Goal: Transaction & Acquisition: Subscribe to service/newsletter

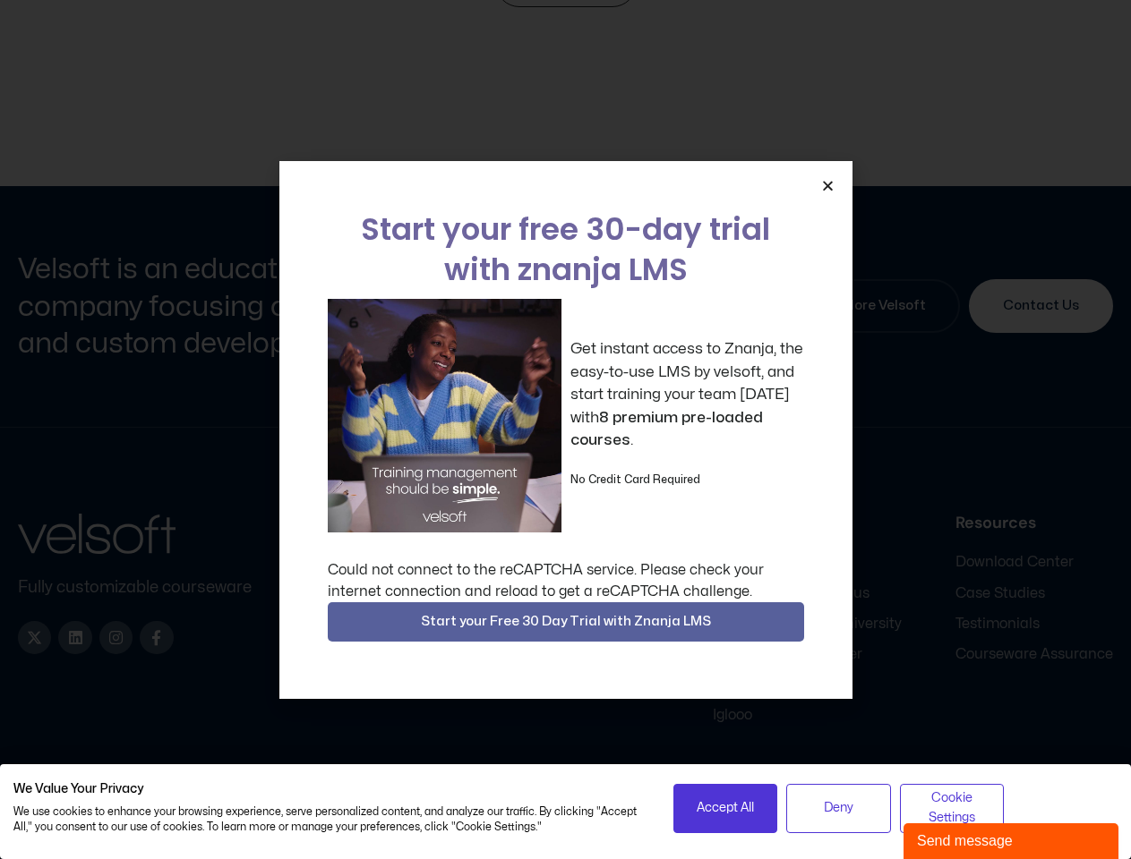
click at [565, 430] on div "Get instant access to Znanja, the easy-to-use LMS by velsoft, and start trainin…" at bounding box center [566, 416] width 476 height 234
click at [827, 185] on icon "Close" at bounding box center [827, 185] width 13 height 13
click at [566, 622] on span "Start your Free 30 Day Trial with Znanja LMS" at bounding box center [566, 621] width 290 height 21
click at [725, 808] on span "Accept All" at bounding box center [724, 808] width 57 height 20
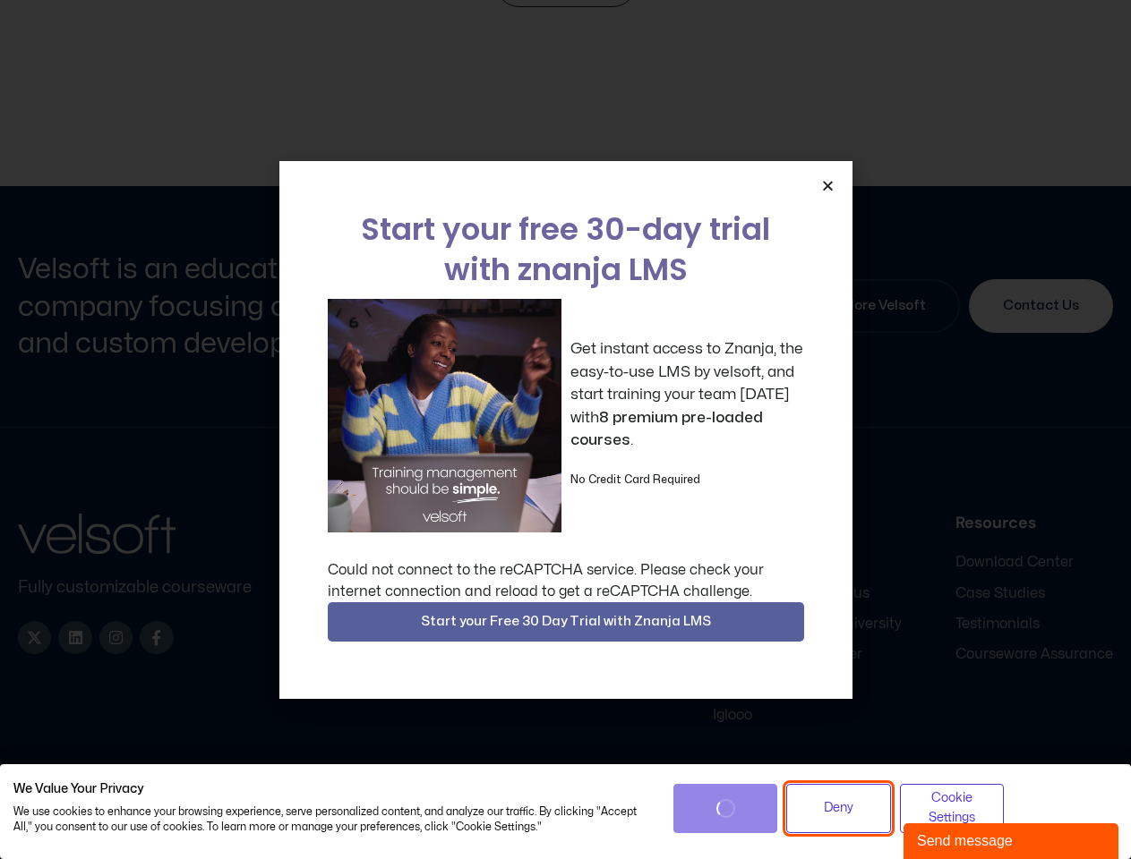
click at [838, 808] on span "Deny" at bounding box center [839, 808] width 30 height 20
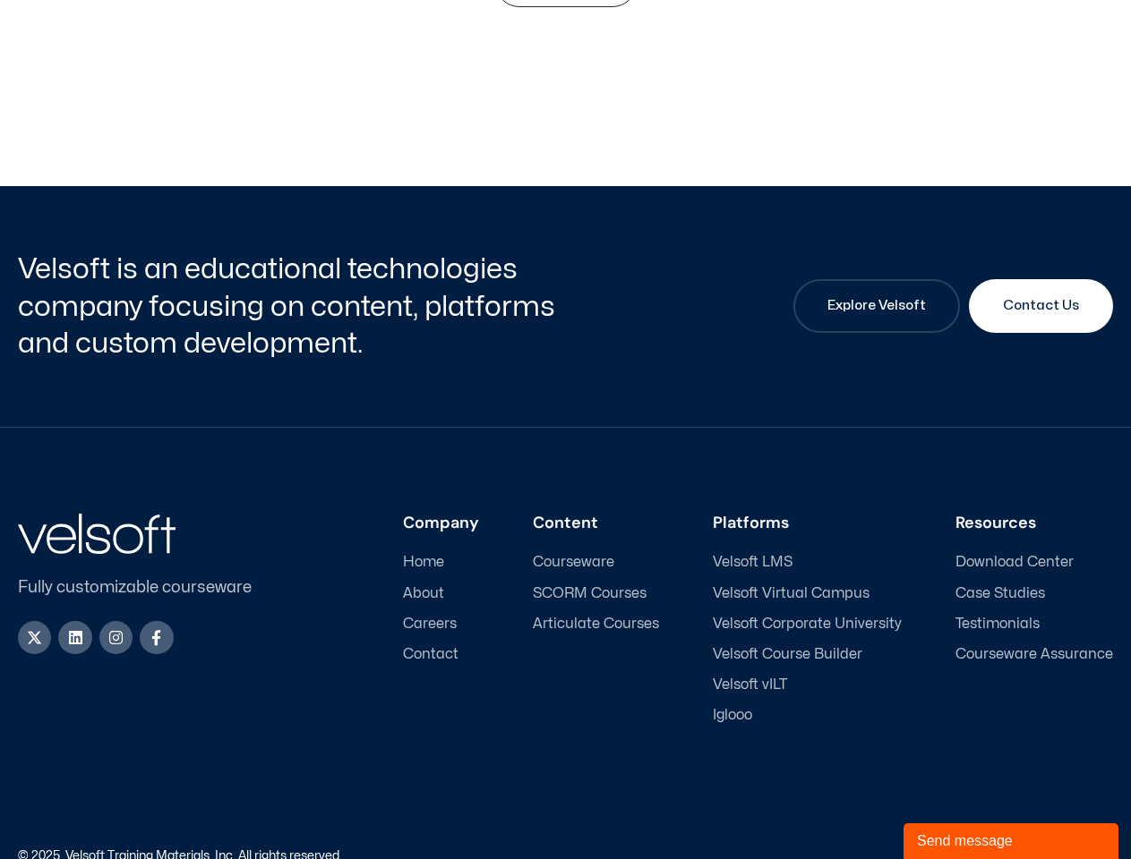
click at [1011, 841] on div "Send message" at bounding box center [1011, 841] width 188 height 21
